Goal: Complete application form

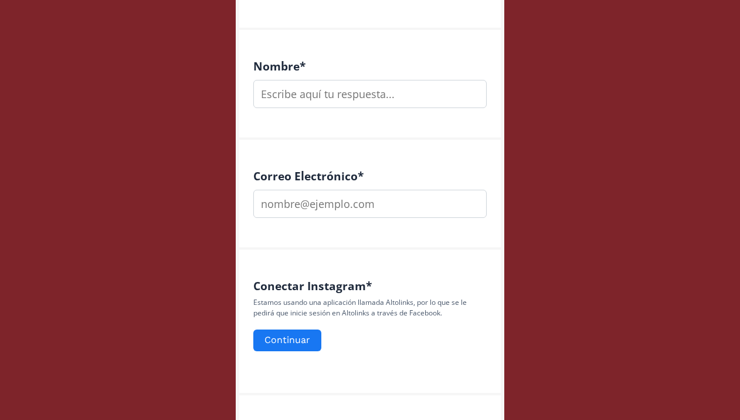
scroll to position [340, 0]
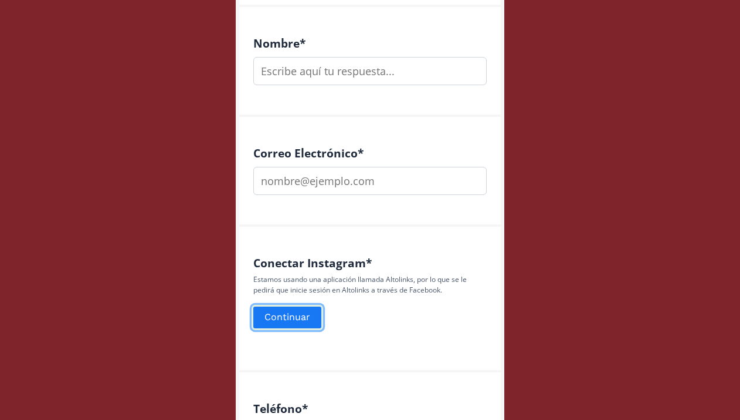
click at [305, 324] on button "Continuar" at bounding box center [288, 317] width 72 height 25
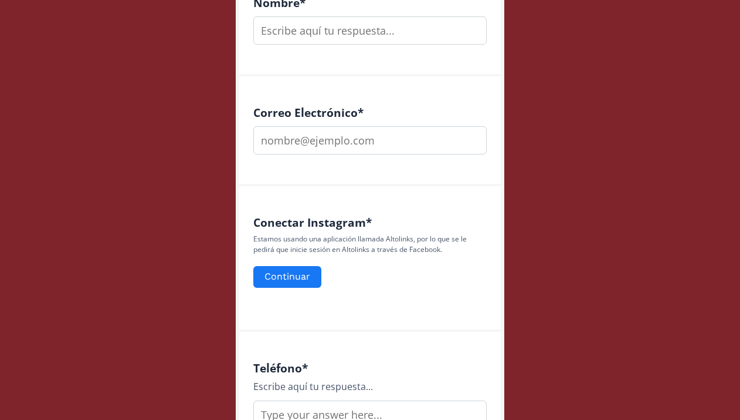
scroll to position [419, 0]
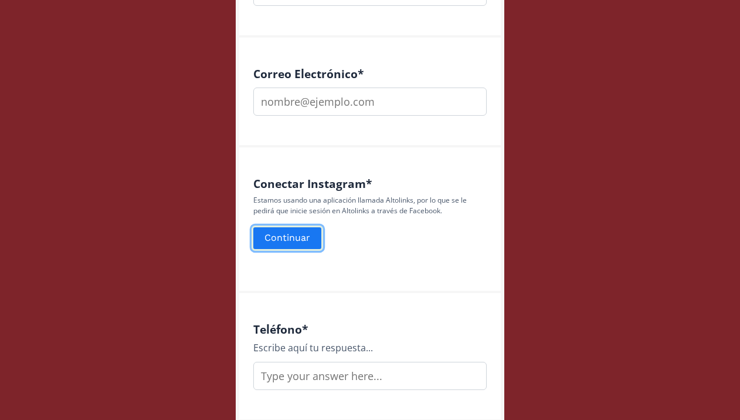
click at [310, 236] on button "Continuar" at bounding box center [288, 237] width 72 height 25
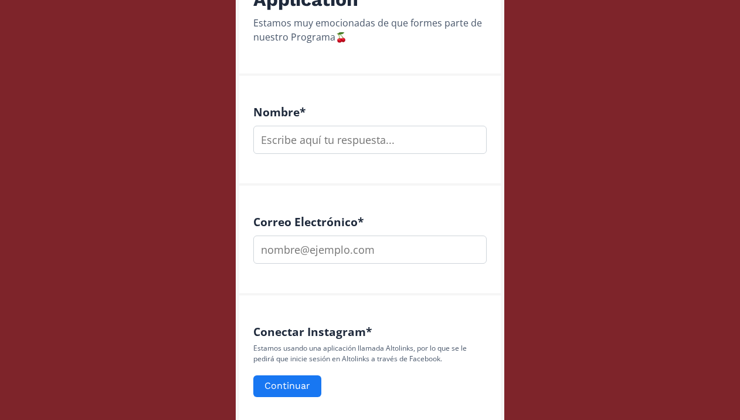
scroll to position [326, 0]
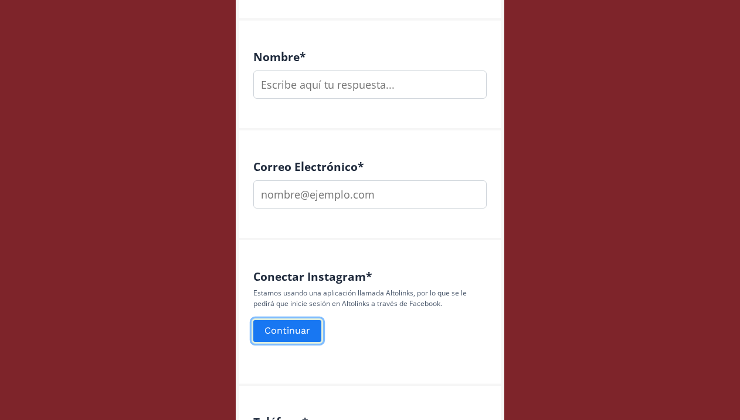
click at [296, 340] on button "Continuar" at bounding box center [288, 330] width 72 height 25
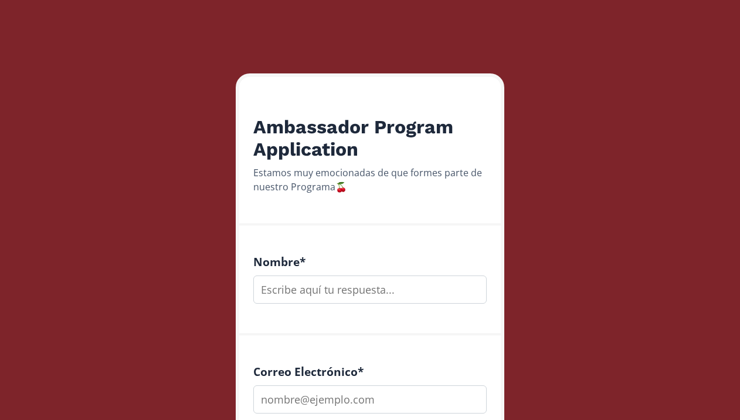
scroll to position [150, 0]
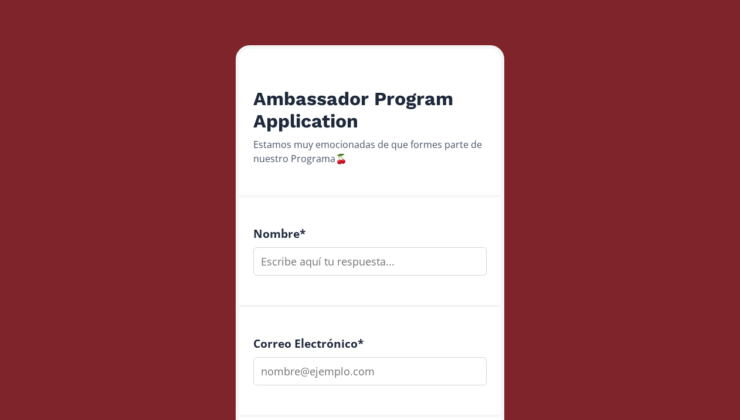
click at [358, 255] on input "text" at bounding box center [370, 261] width 234 height 28
click at [333, 258] on input "Maria Renee madaria" at bounding box center [370, 261] width 234 height 28
type input "Maria Renee Madaria"
click at [329, 380] on input "email" at bounding box center [370, 371] width 234 height 28
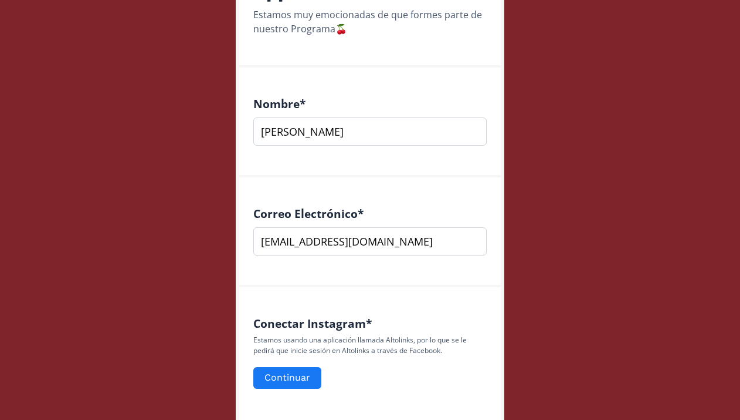
scroll to position [320, 0]
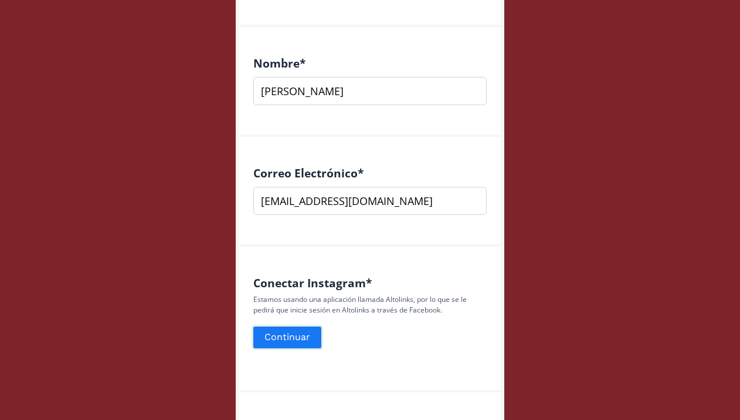
type input "mariamadariaaa@gmail.com"
click at [295, 339] on button "Continuar" at bounding box center [288, 336] width 72 height 25
